Goal: Transaction & Acquisition: Purchase product/service

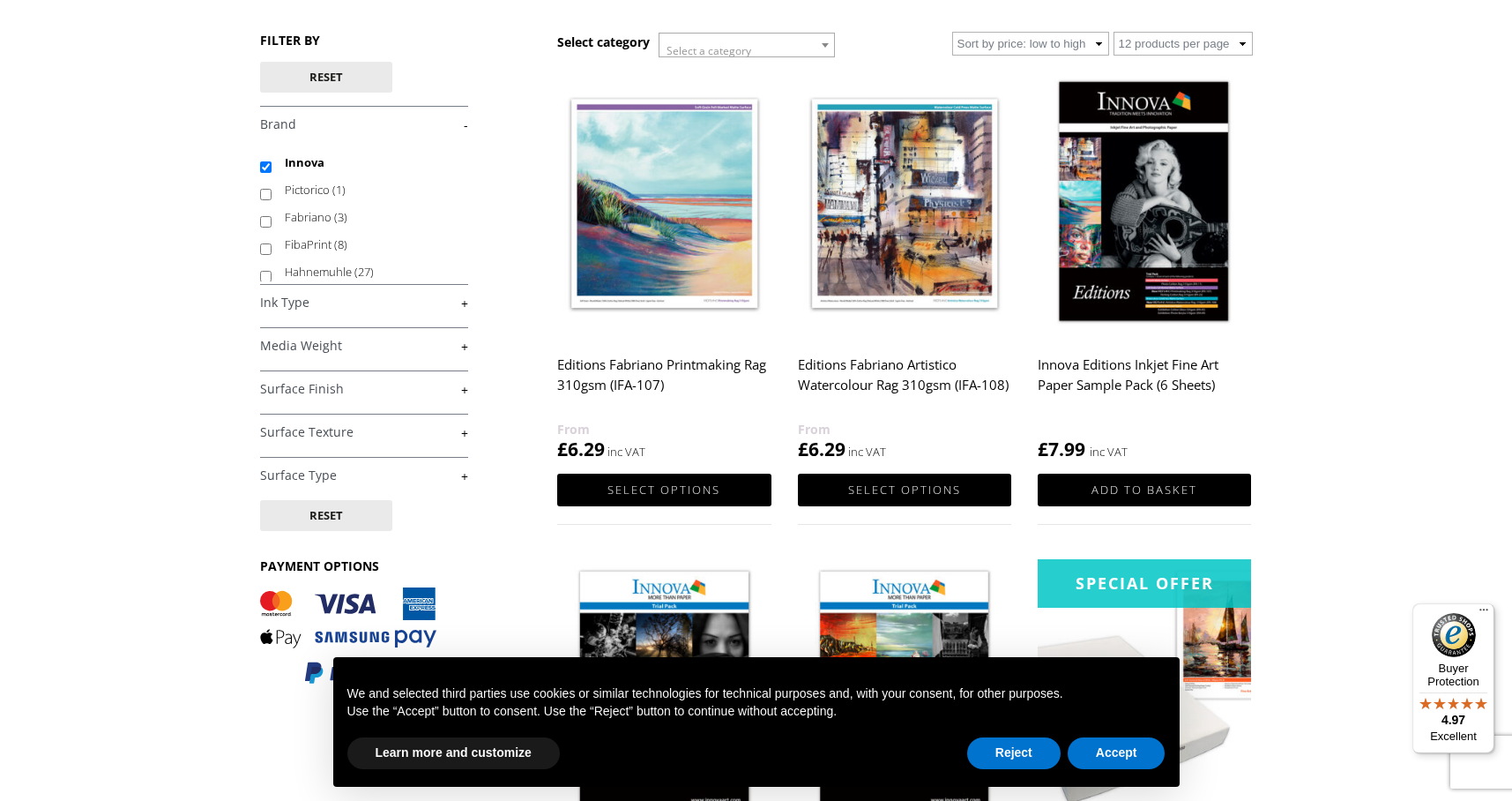
scroll to position [228, 0]
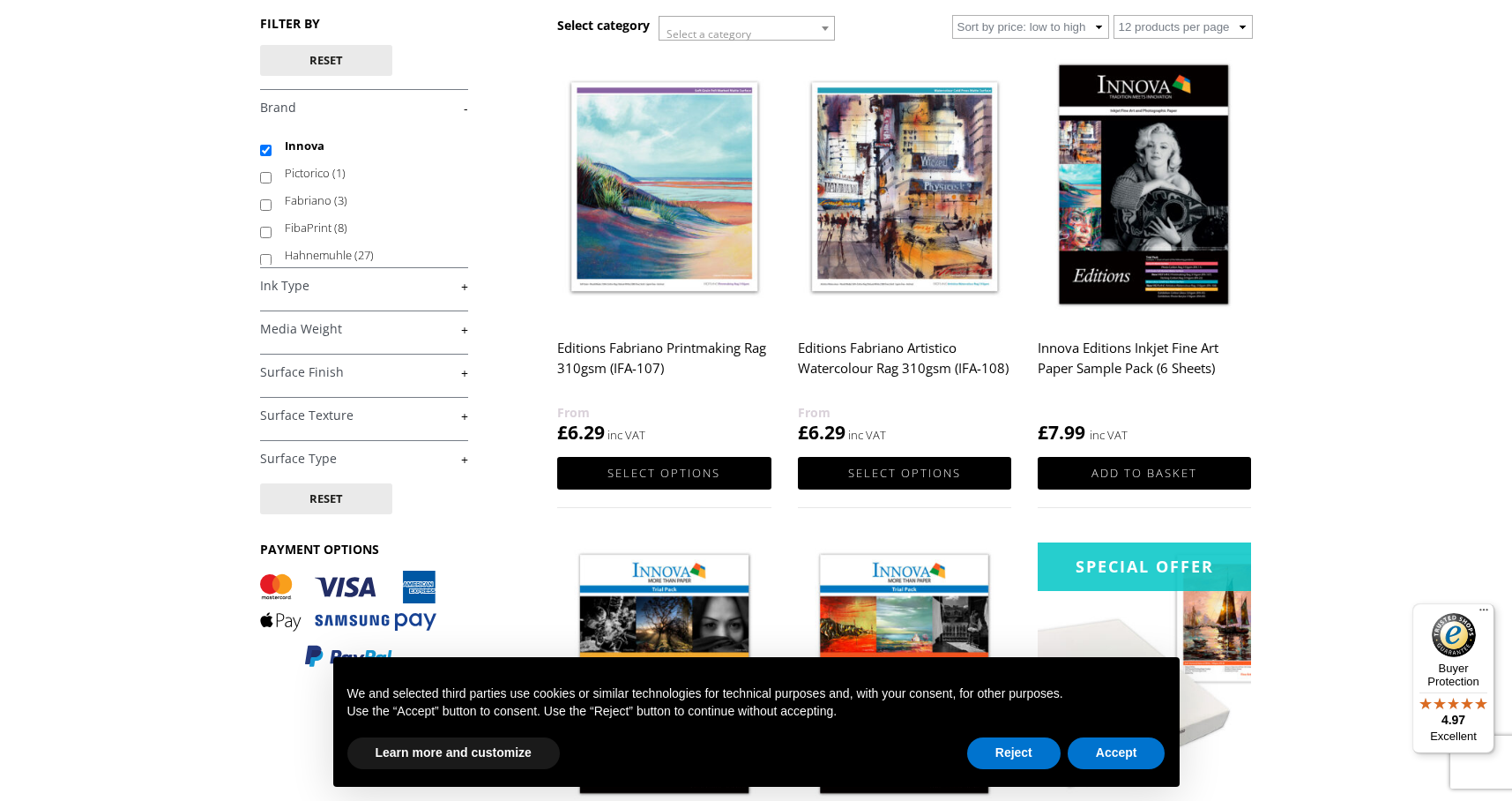
click at [293, 300] on h4 "Ink Type +" at bounding box center [363, 284] width 208 height 35
click at [297, 453] on link "+" at bounding box center [363, 458] width 208 height 16
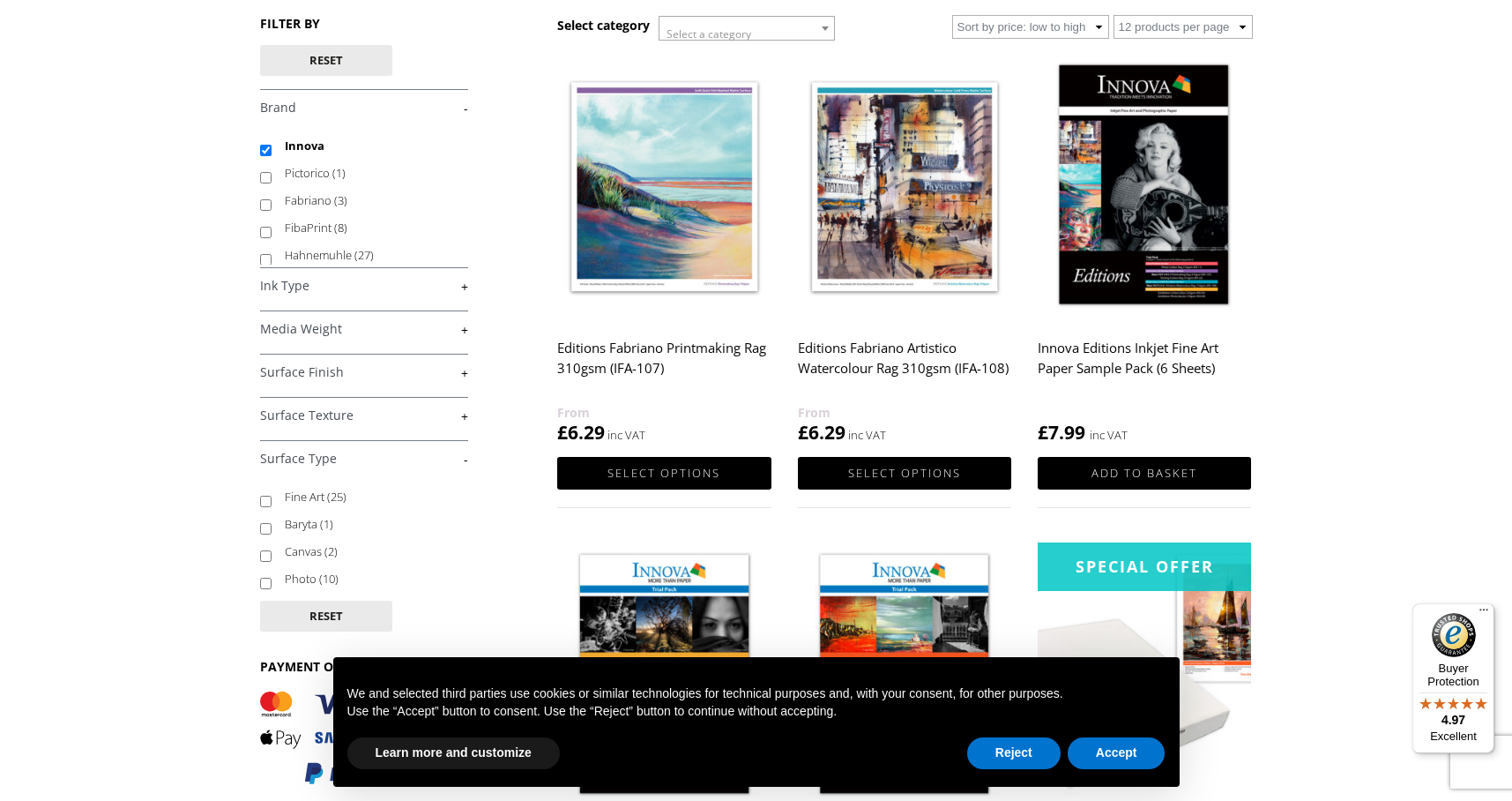
click at [300, 549] on label "Canvas (2)" at bounding box center [368, 552] width 166 height 27
click at [271, 550] on input "Canvas (2)" at bounding box center [266, 556] width 12 height 12
checkbox input "true"
click at [1011, 746] on button "Reject" at bounding box center [1013, 753] width 94 height 32
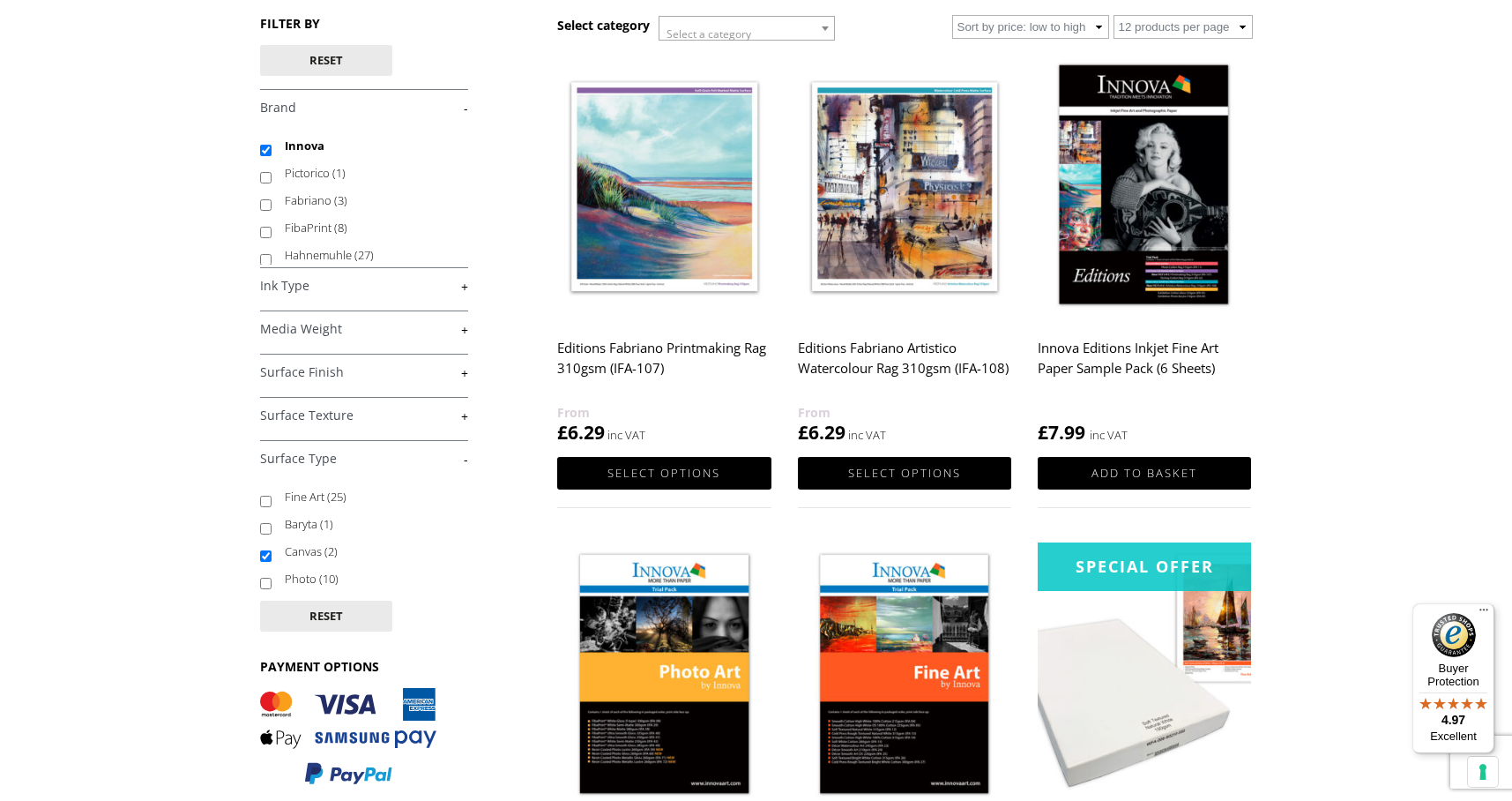
click at [1010, 757] on img at bounding box center [904, 675] width 214 height 267
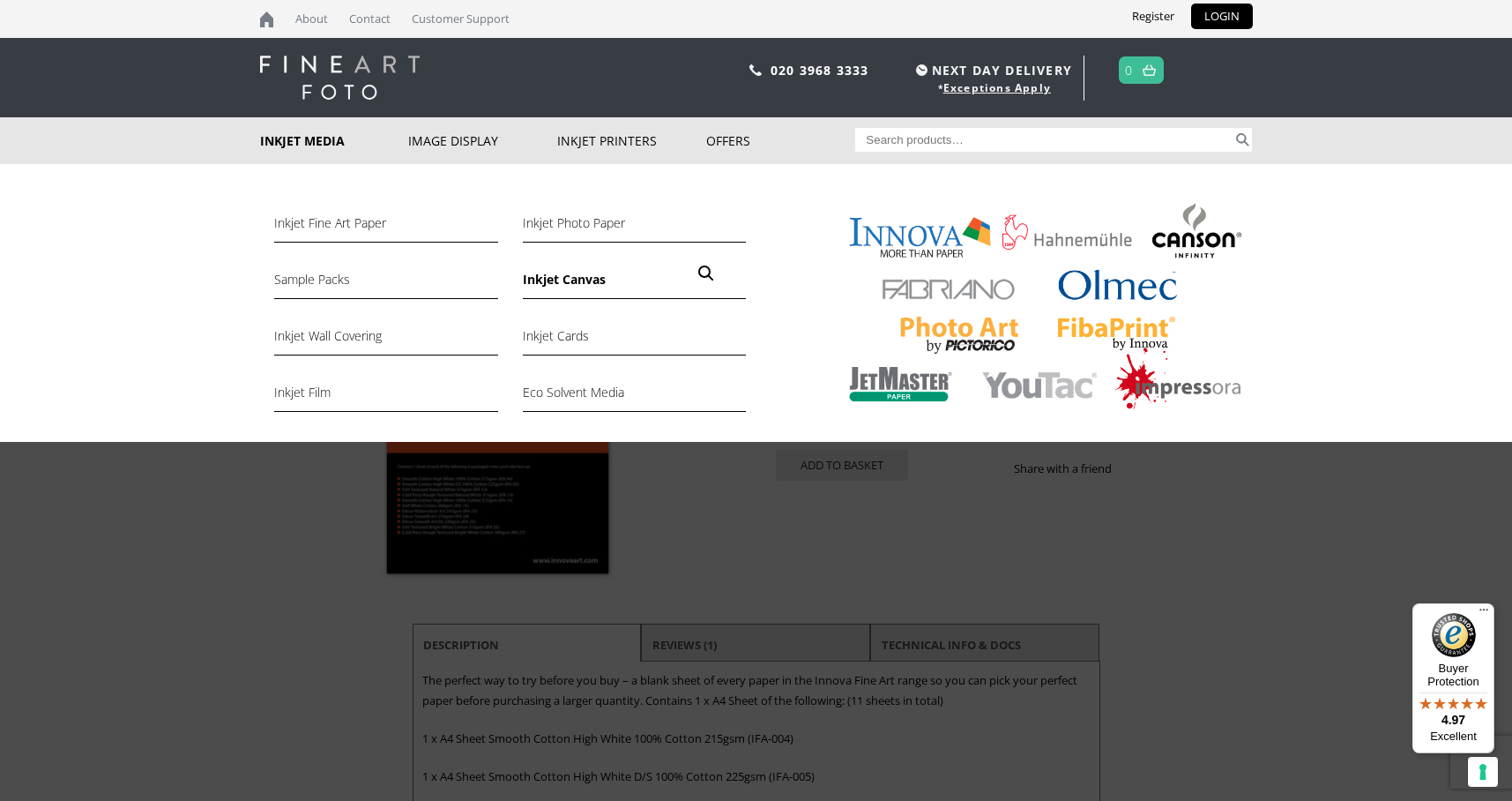
click at [556, 278] on link "Inkjet Canvas" at bounding box center [634, 283] width 223 height 30
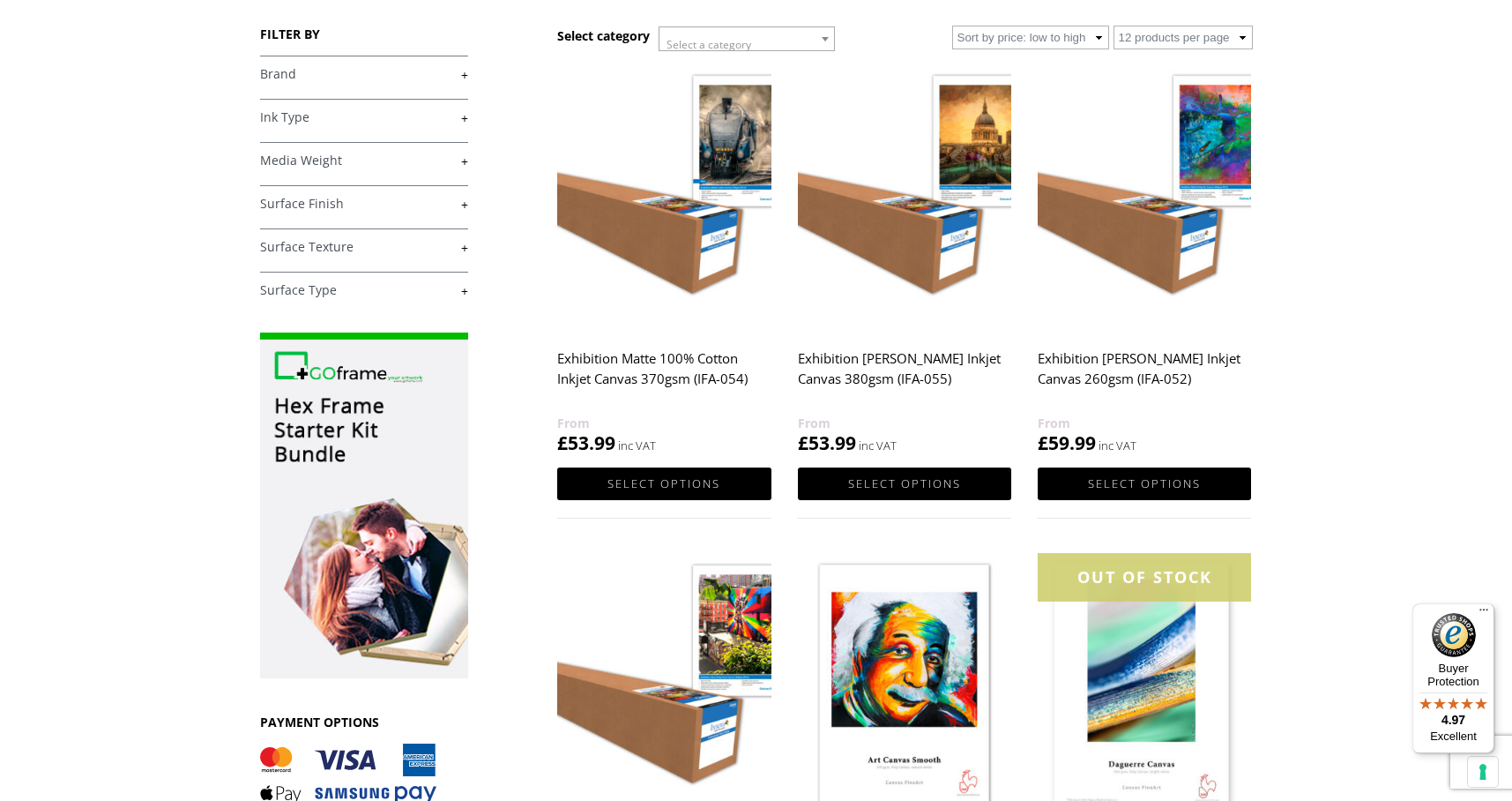
scroll to position [278, 0]
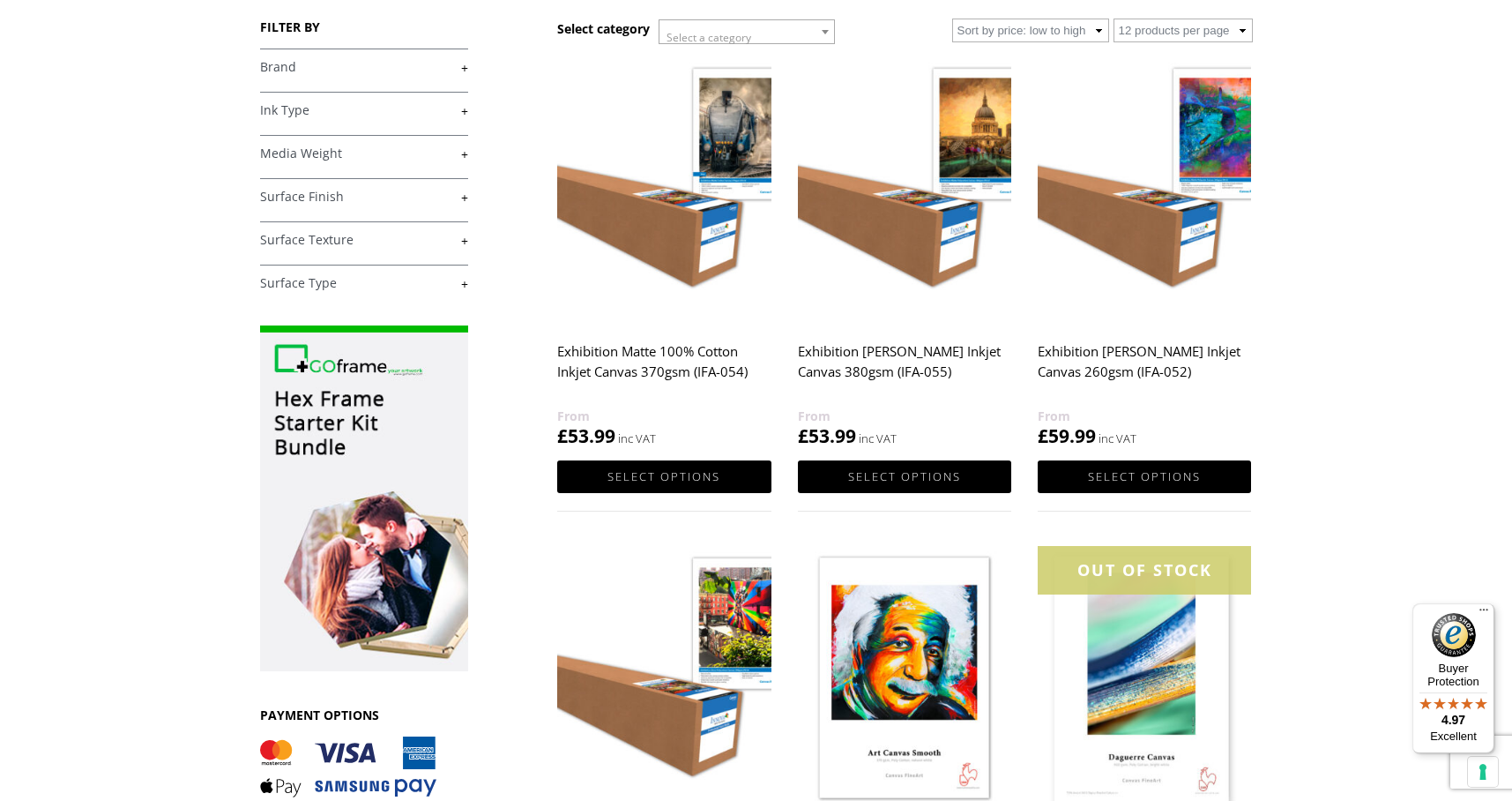
click at [920, 246] on img at bounding box center [904, 189] width 214 height 267
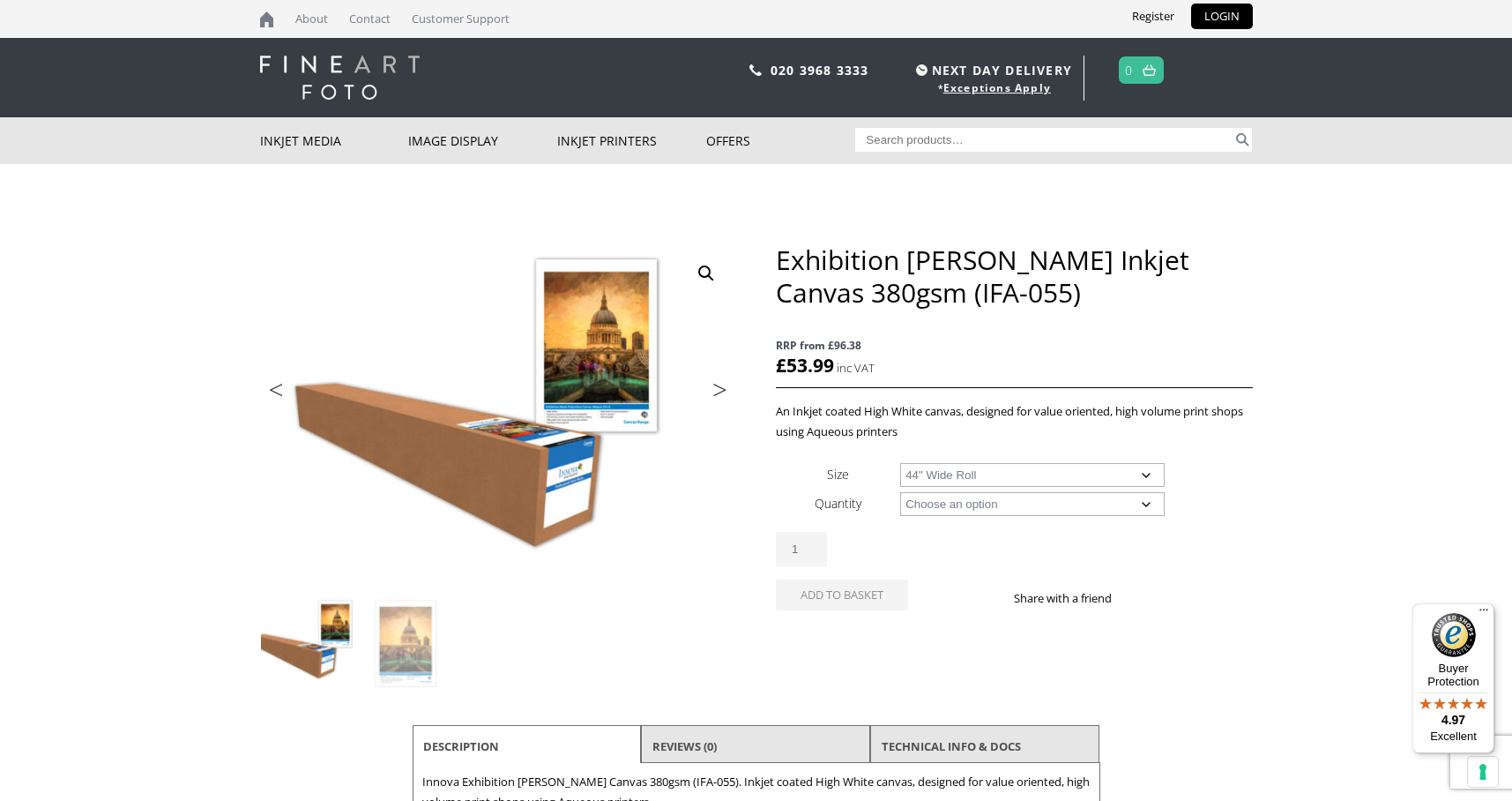
select select "44-wide-roll"
select select "15m"
select select "44-wide-roll"
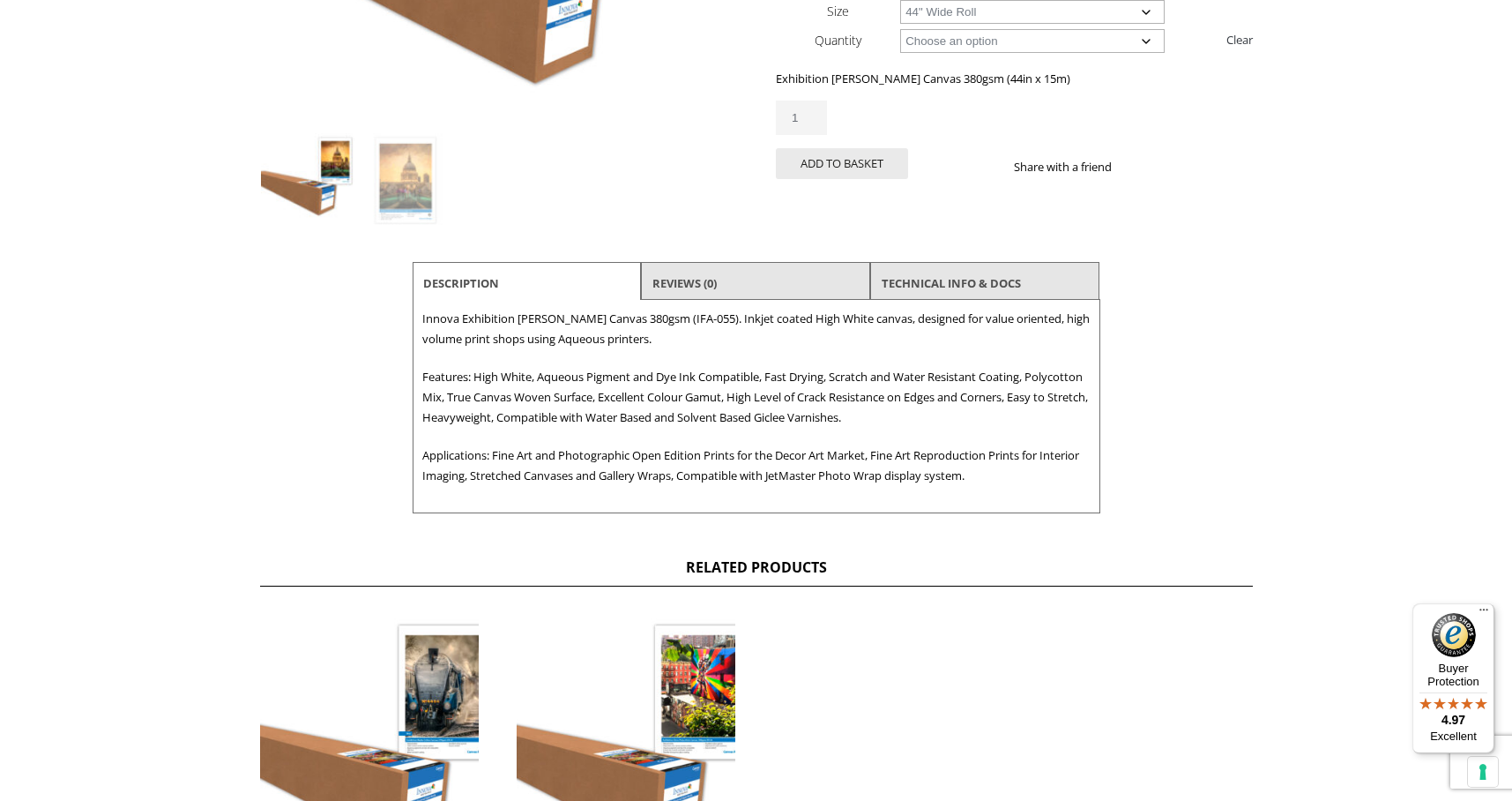
scroll to position [466, 0]
